Goal: Transaction & Acquisition: Book appointment/travel/reservation

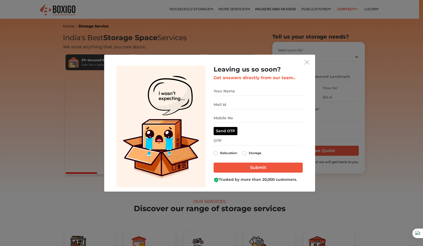
click at [193, 12] on div "Leaving us so soon? Get answers directly from our team.. Relocation Storage" at bounding box center [211, 123] width 423 height 246
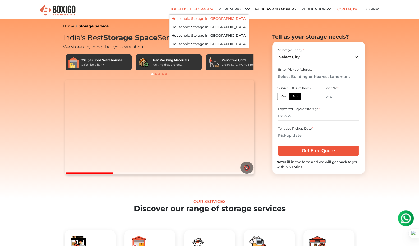
click at [201, 21] on li "Household Storage in [GEOGRAPHIC_DATA]" at bounding box center [209, 19] width 79 height 8
click at [201, 17] on link "Household Storage in [GEOGRAPHIC_DATA]" at bounding box center [209, 19] width 75 height 4
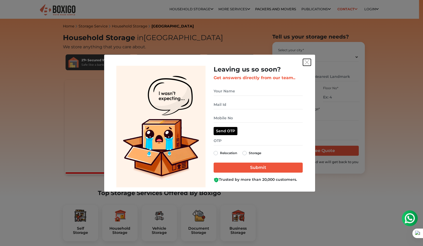
click at [308, 63] on img "get free quote dialog" at bounding box center [307, 62] width 5 height 5
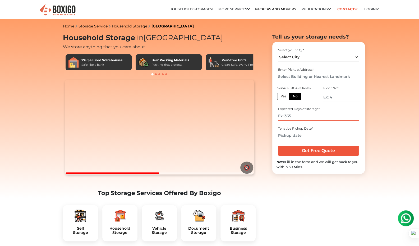
click at [297, 118] on input "number" at bounding box center [318, 116] width 81 height 9
click at [308, 130] on div "Tenative Pickup Date *" at bounding box center [318, 128] width 81 height 5
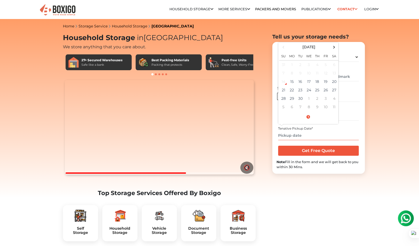
click at [290, 136] on input "text" at bounding box center [318, 135] width 81 height 9
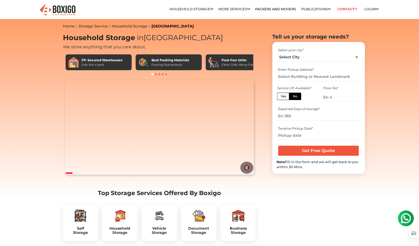
click at [285, 97] on label "Yes" at bounding box center [283, 96] width 12 height 7
click at [284, 97] on input "Yes" at bounding box center [282, 95] width 3 height 3
radio input "true"
